Goal: Navigation & Orientation: Find specific page/section

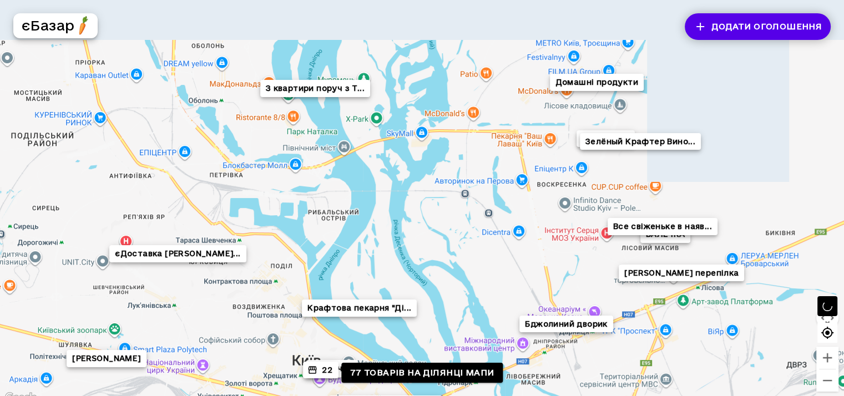
drag, startPoint x: 384, startPoint y: 72, endPoint x: 467, endPoint y: 174, distance: 131.7
click at [467, 174] on div "0лександр єДоставка [PERSON_NAME] Пар... 22 З квартири поруч з T... ВАЛЕЧКА Баз…" at bounding box center [422, 202] width 844 height 405
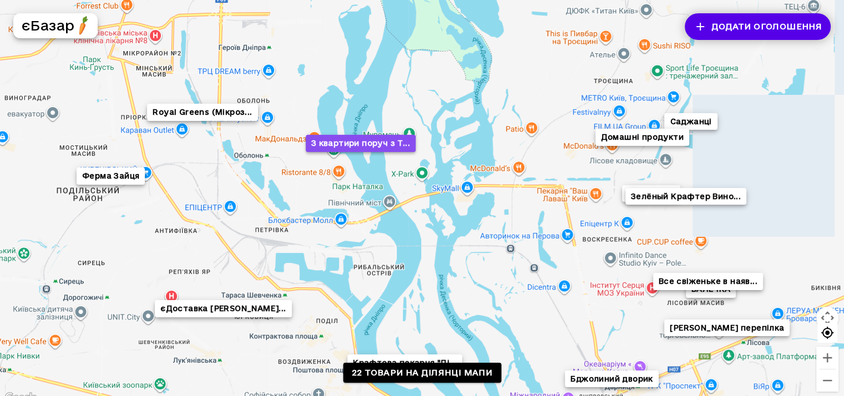
click at [375, 144] on button "З квартири поруч з T..." at bounding box center [360, 143] width 110 height 17
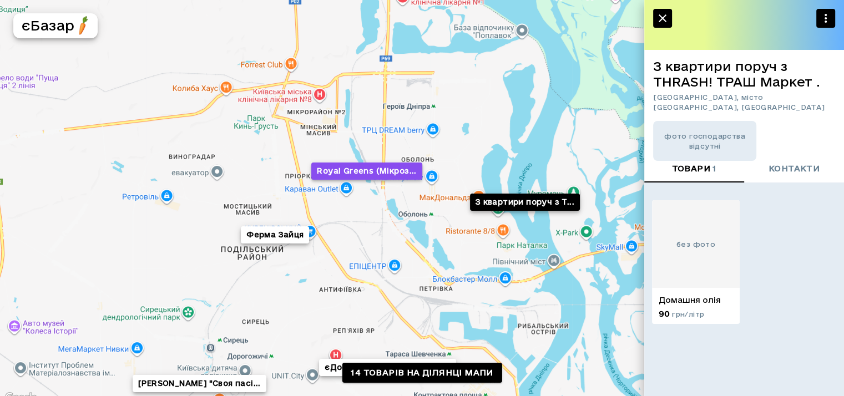
click at [380, 176] on button "Royal Greens (Мікроз..." at bounding box center [366, 171] width 110 height 17
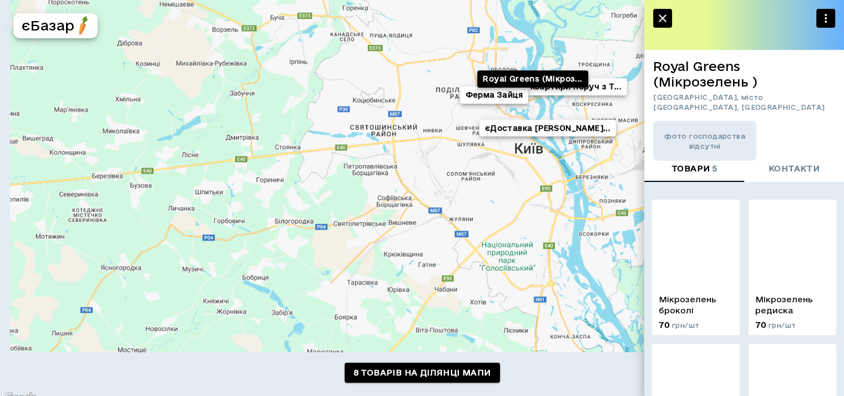
drag, startPoint x: 238, startPoint y: 248, endPoint x: 424, endPoint y: 65, distance: 261.4
click at [410, 84] on div "єДоставка [PERSON_NAME]... З квартири поруч з T... Ферма Зайця Royal Greens (Мі…" at bounding box center [422, 202] width 844 height 405
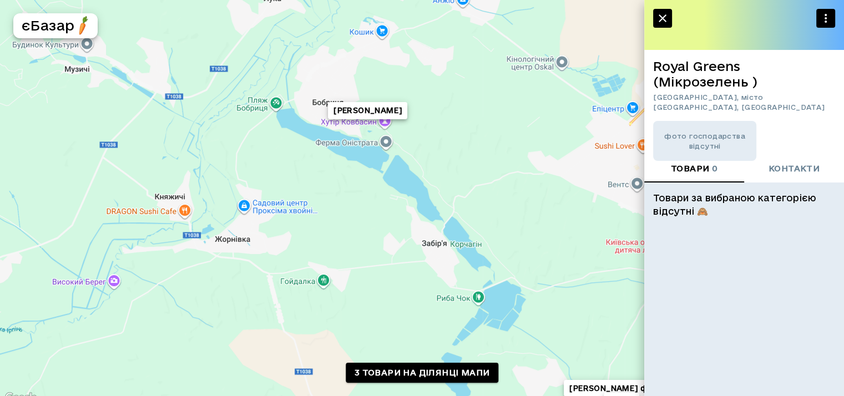
drag, startPoint x: 435, startPoint y: 77, endPoint x: 445, endPoint y: 234, distance: 157.4
click at [445, 234] on div "[PERSON_NAME] [PERSON_NAME] ферма Квіти" at bounding box center [422, 202] width 844 height 405
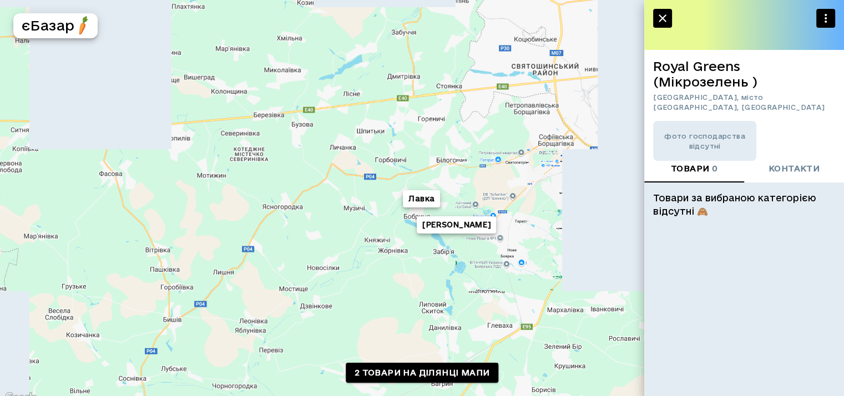
drag, startPoint x: 444, startPoint y: 238, endPoint x: 413, endPoint y: 110, distance: 130.8
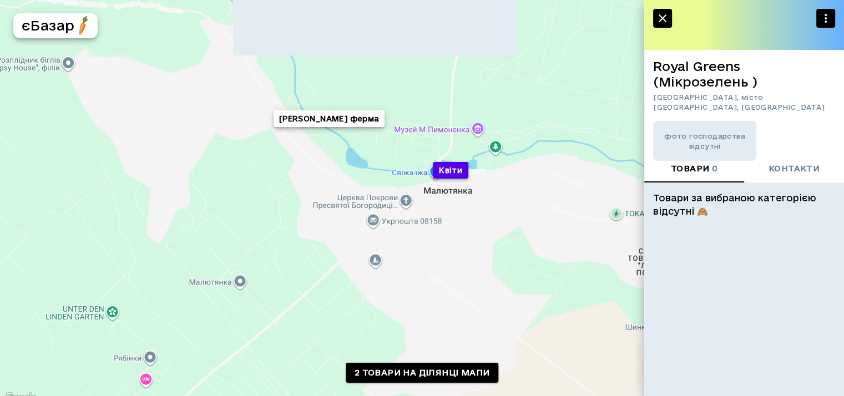
click at [452, 164] on button "Квіти" at bounding box center [451, 170] width 36 height 17
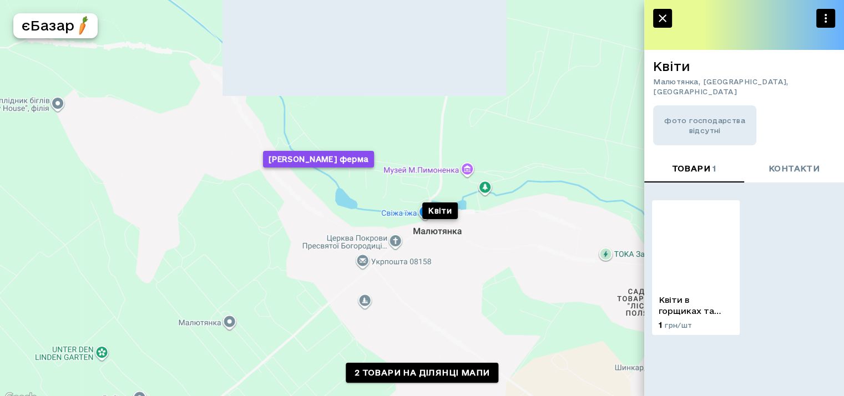
click at [326, 151] on button "[PERSON_NAME] ферма" at bounding box center [319, 159] width 112 height 17
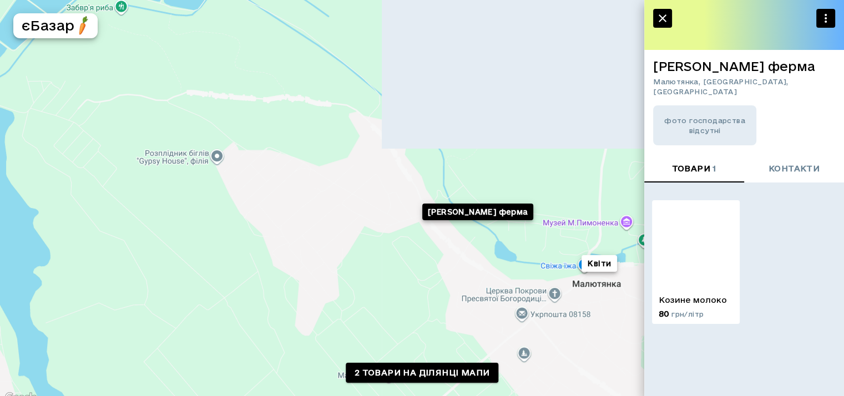
click at [658, 20] on icon "button" at bounding box center [662, 18] width 13 height 13
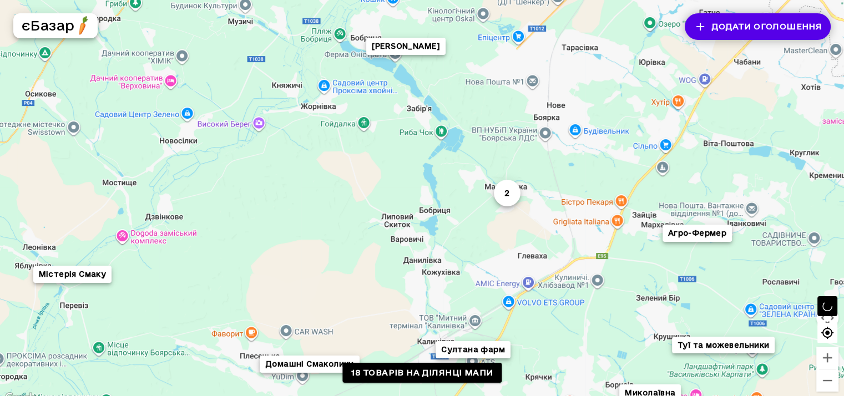
drag, startPoint x: 507, startPoint y: 132, endPoint x: 450, endPoint y: 236, distance: 118.7
click at [450, 236] on div "Миколаївна Домашні Смаколики Сад [PERSON_NAME]... Туї та можевельники [PERSON_N…" at bounding box center [422, 202] width 844 height 405
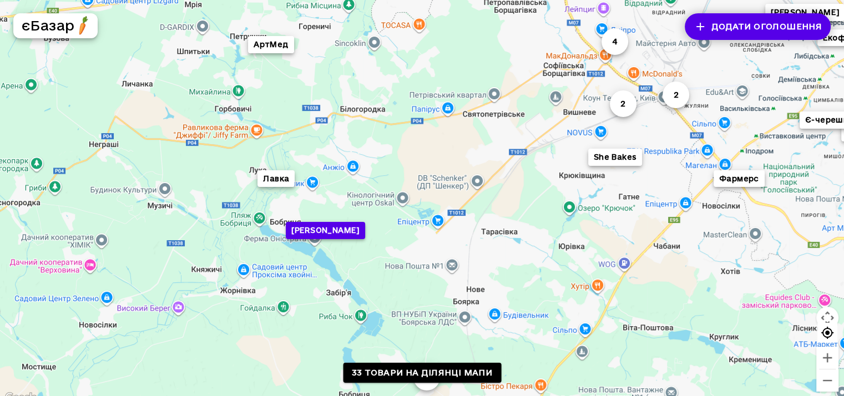
click at [341, 226] on button "[PERSON_NAME]" at bounding box center [324, 230] width 79 height 17
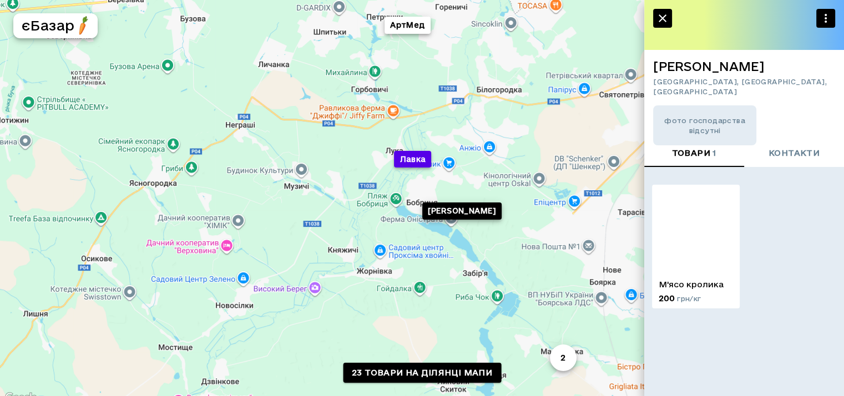
click at [417, 159] on button "Лавка" at bounding box center [412, 159] width 37 height 17
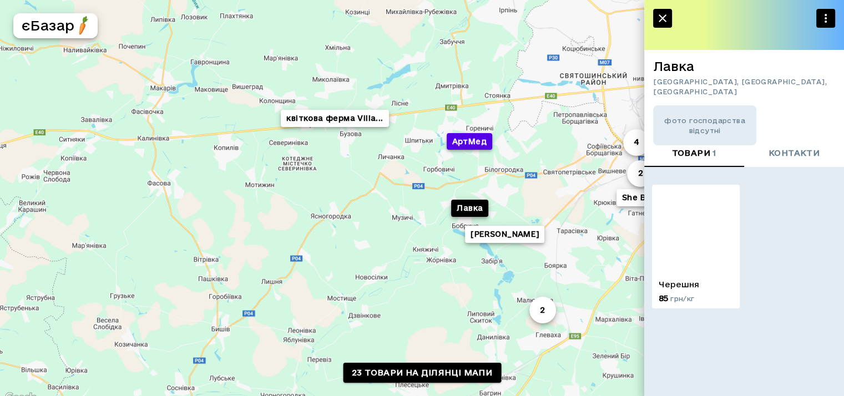
click at [477, 142] on button "АртМед" at bounding box center [469, 141] width 46 height 17
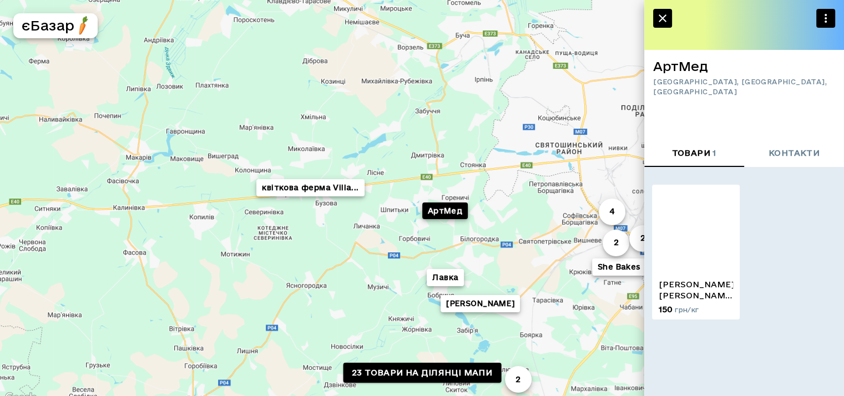
drag, startPoint x: 340, startPoint y: 274, endPoint x: 408, endPoint y: 73, distance: 212.4
click at [408, 73] on div "Лавка 4 квіткова ферма Villa... 2 2 [PERSON_NAME] 2 АртМед She Bakes" at bounding box center [422, 202] width 844 height 405
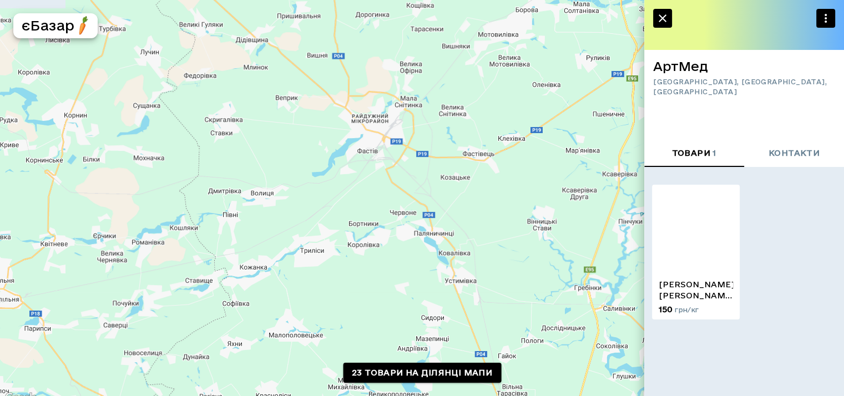
drag, startPoint x: 413, startPoint y: 160, endPoint x: 370, endPoint y: 225, distance: 77.7
click at [377, 214] on div "Лавка 4 квіткова ферма Villa... 2 2 [PERSON_NAME] 2 АртМед She Bakes" at bounding box center [422, 202] width 844 height 405
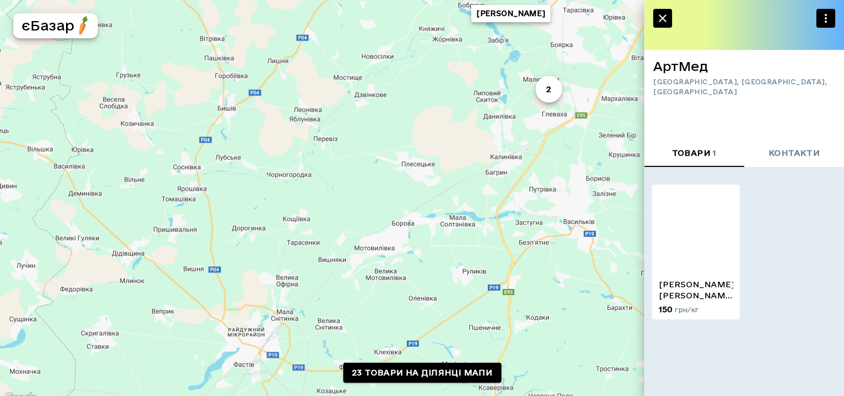
drag, startPoint x: 448, startPoint y: 174, endPoint x: 415, endPoint y: 214, distance: 51.7
click at [422, 207] on div "Лавка 4 квіткова ферма Villa... 2 2 [PERSON_NAME] 2 АртМед She Bakes" at bounding box center [422, 202] width 844 height 405
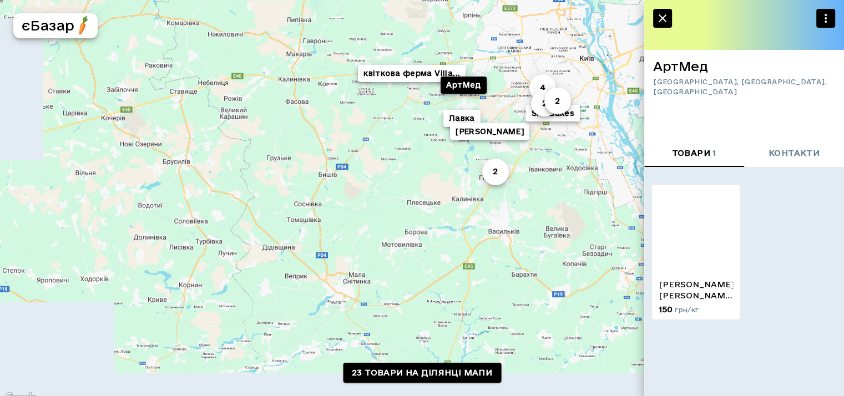
drag, startPoint x: 402, startPoint y: 215, endPoint x: 457, endPoint y: 141, distance: 92.8
click at [455, 148] on div "Лавка 4 квіткова ферма Villa... 2 2 [PERSON_NAME] 2 АртМед She Bakes" at bounding box center [422, 202] width 844 height 405
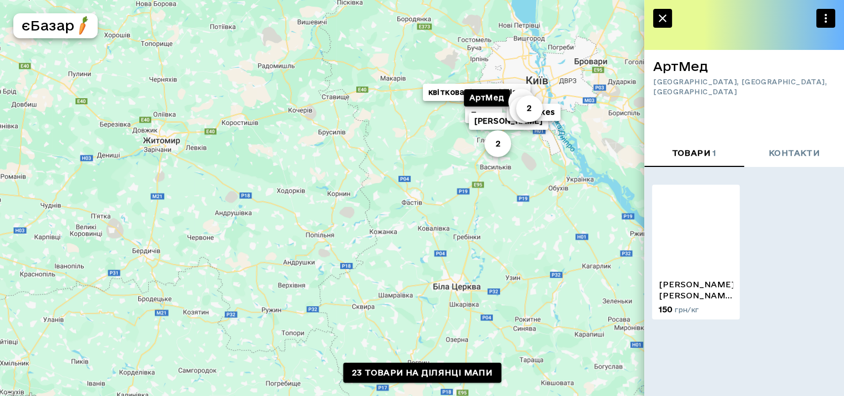
drag, startPoint x: 486, startPoint y: 171, endPoint x: 443, endPoint y: 216, distance: 62.4
click at [443, 216] on div "Лавка 4 квіткова ферма Villa... 2 2 [PERSON_NAME] 2 АртМед She Bakes" at bounding box center [422, 202] width 844 height 405
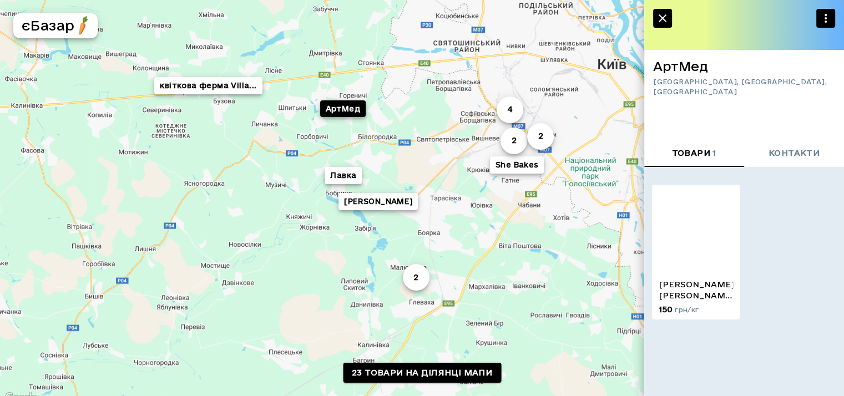
click at [266, 236] on div "Лавка 4 квіткова ферма Villa... 2 2 [PERSON_NAME] 2 АртМед She Bakes" at bounding box center [422, 202] width 844 height 405
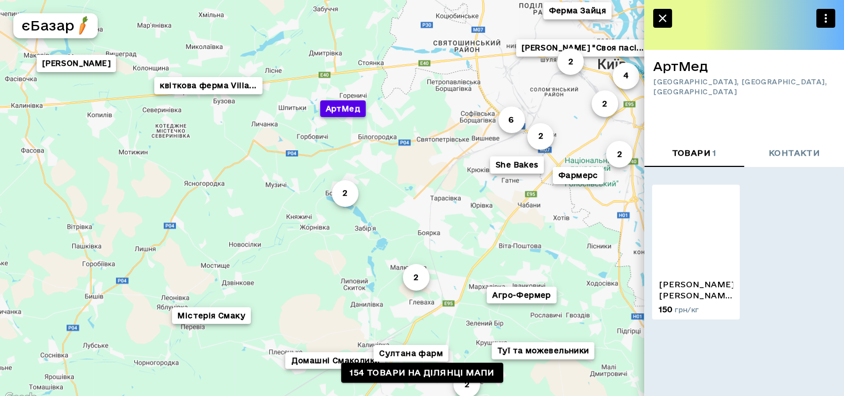
click at [345, 114] on button "АртМед" at bounding box center [343, 108] width 46 height 17
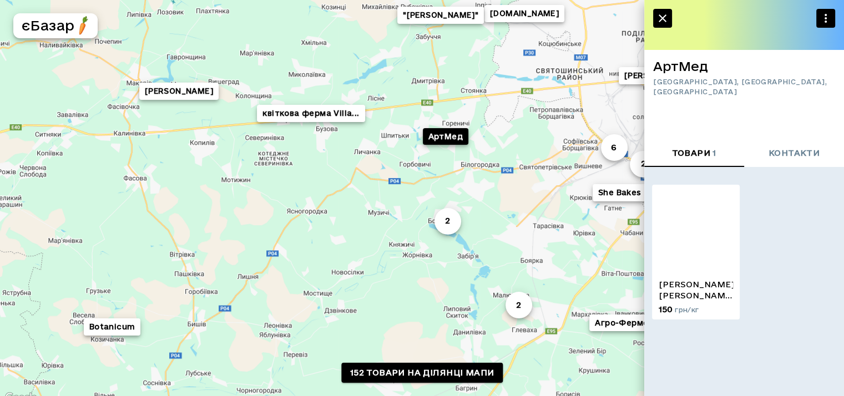
drag, startPoint x: 373, startPoint y: 249, endPoint x: 377, endPoint y: 121, distance: 128.3
click at [375, 134] on div "[PERSON_NAME] 4 2 4 З квартири поруч з T... 4 2 5 2 Botanicum [PERSON_NAME] [PE…" at bounding box center [422, 202] width 844 height 405
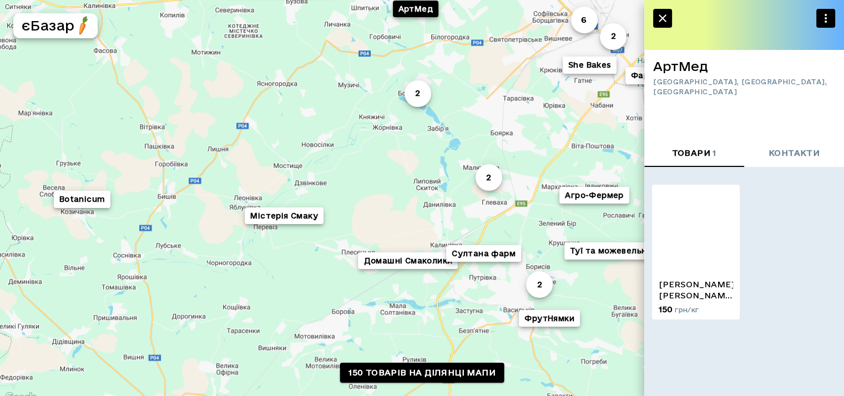
drag, startPoint x: 372, startPoint y: 244, endPoint x: 341, endPoint y: 135, distance: 112.8
click at [339, 138] on div "2 2 4 3 2 5 2 Botanicum [PERSON_NAME] [PERSON_NAME] "Своя пасі... Домашні Смако…" at bounding box center [422, 202] width 844 height 405
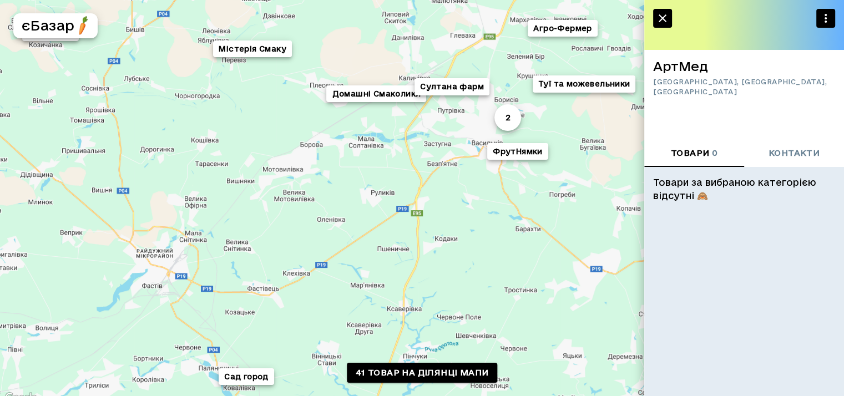
drag, startPoint x: 349, startPoint y: 147, endPoint x: 346, endPoint y: 200, distance: 52.8
click at [346, 200] on div "Сад город 2 [PERSON_NAME] Домашні Смаколики Сім Пагорбів Туї та можевельники vs…" at bounding box center [422, 202] width 844 height 405
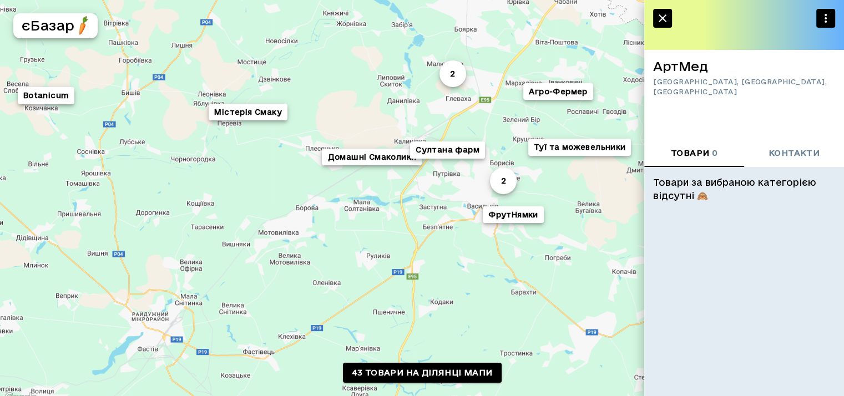
click at [388, 167] on div "2 [PERSON_NAME] Домашні Смаколики Сім Пагорбів Туї та можевельники vsezpolya До…" at bounding box center [422, 202] width 844 height 405
click at [384, 160] on button "Домашні Смаколики" at bounding box center [372, 157] width 100 height 17
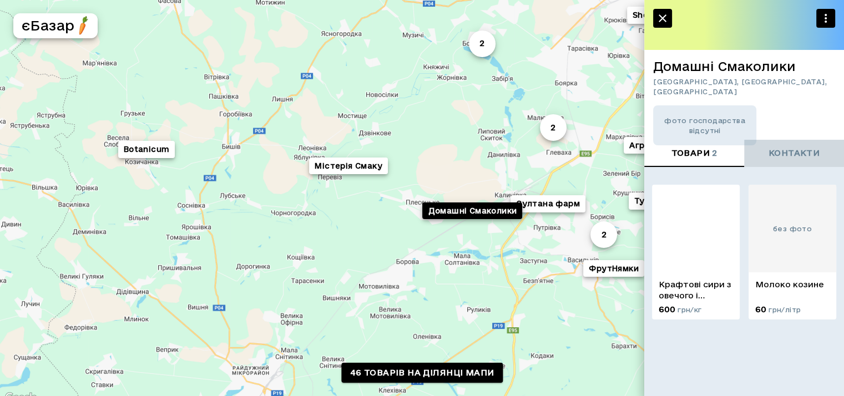
click at [785, 149] on span "контакти" at bounding box center [794, 154] width 51 height 14
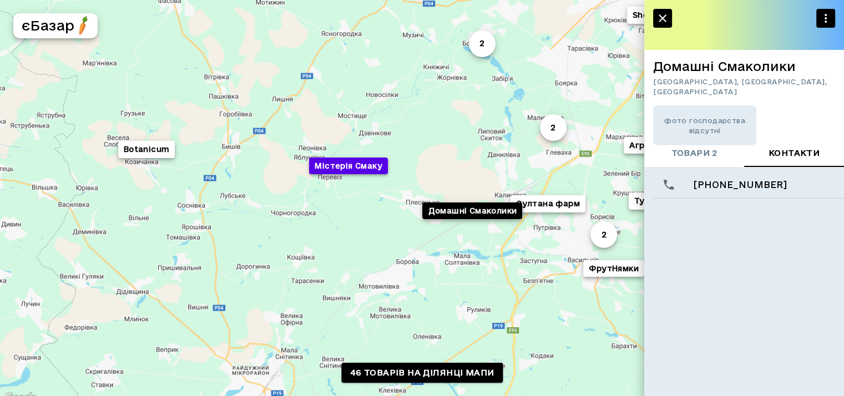
click at [364, 168] on button "Містерія Смаку" at bounding box center [348, 166] width 79 height 17
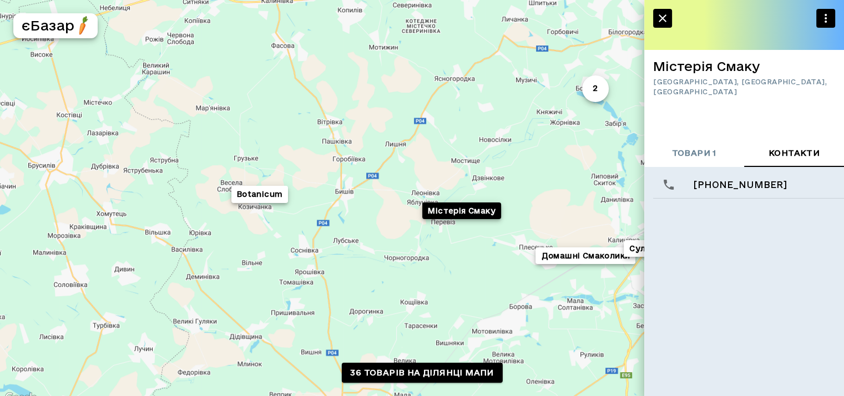
click at [700, 155] on span "товари 1" at bounding box center [694, 154] width 45 height 14
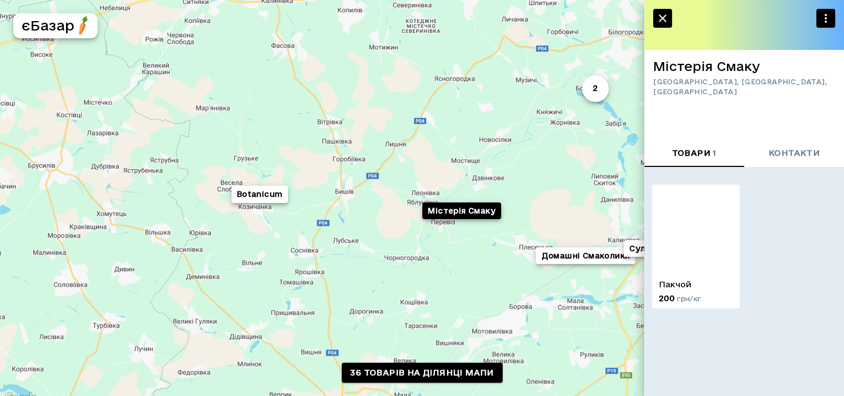
click at [414, 271] on div "2 2 Botanicum Домашні Смаколики Є-черешня 5 Туї та можевельники Фармерс ФрутНям…" at bounding box center [422, 202] width 844 height 405
